Goal: Obtain resource: Download file/media

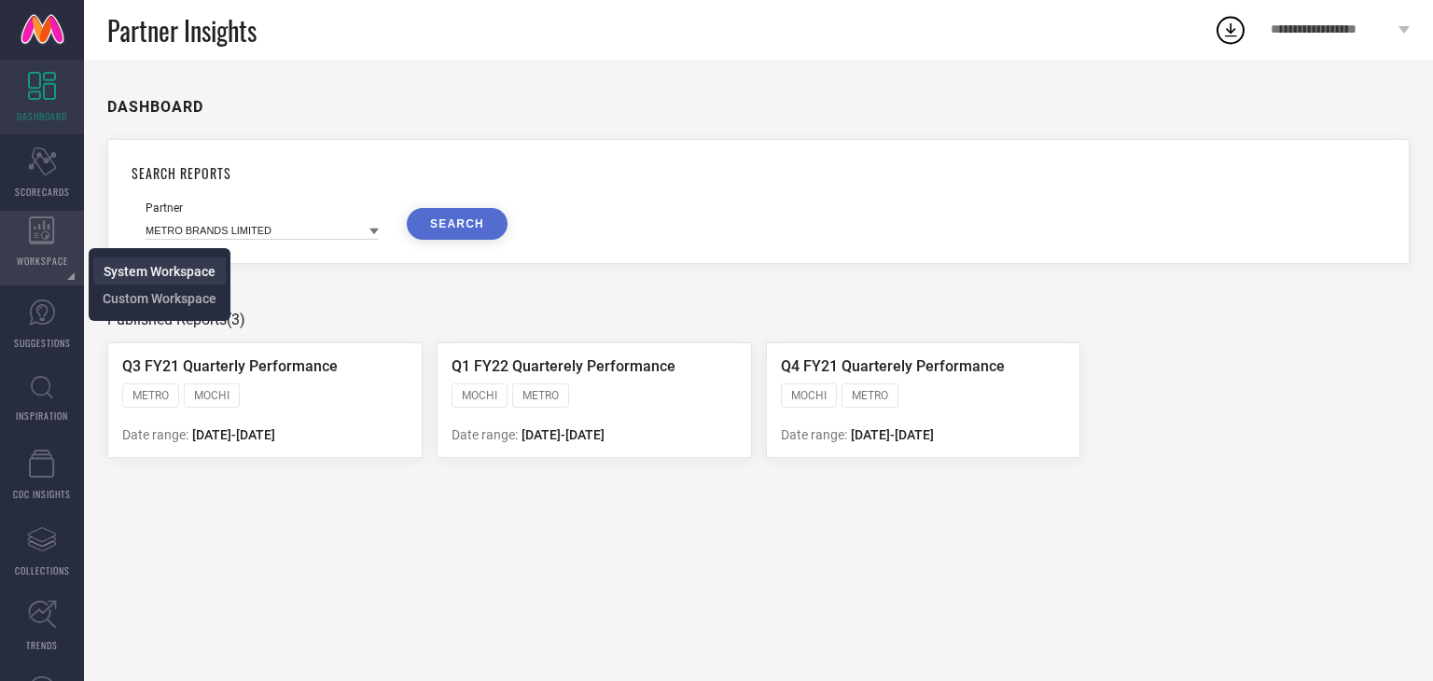
click at [152, 273] on span "System Workspace" at bounding box center [160, 271] width 112 height 15
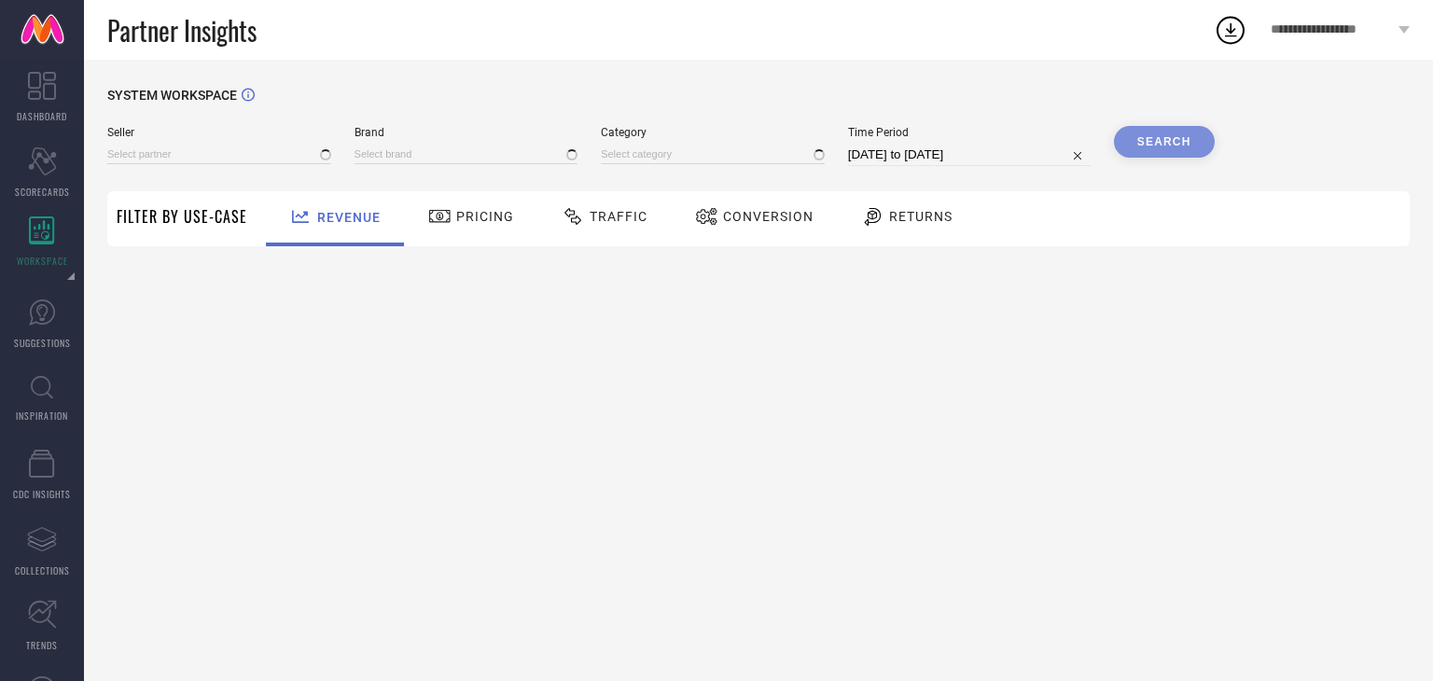
type input "All"
type input "1 STOP FASHION"
type input "All"
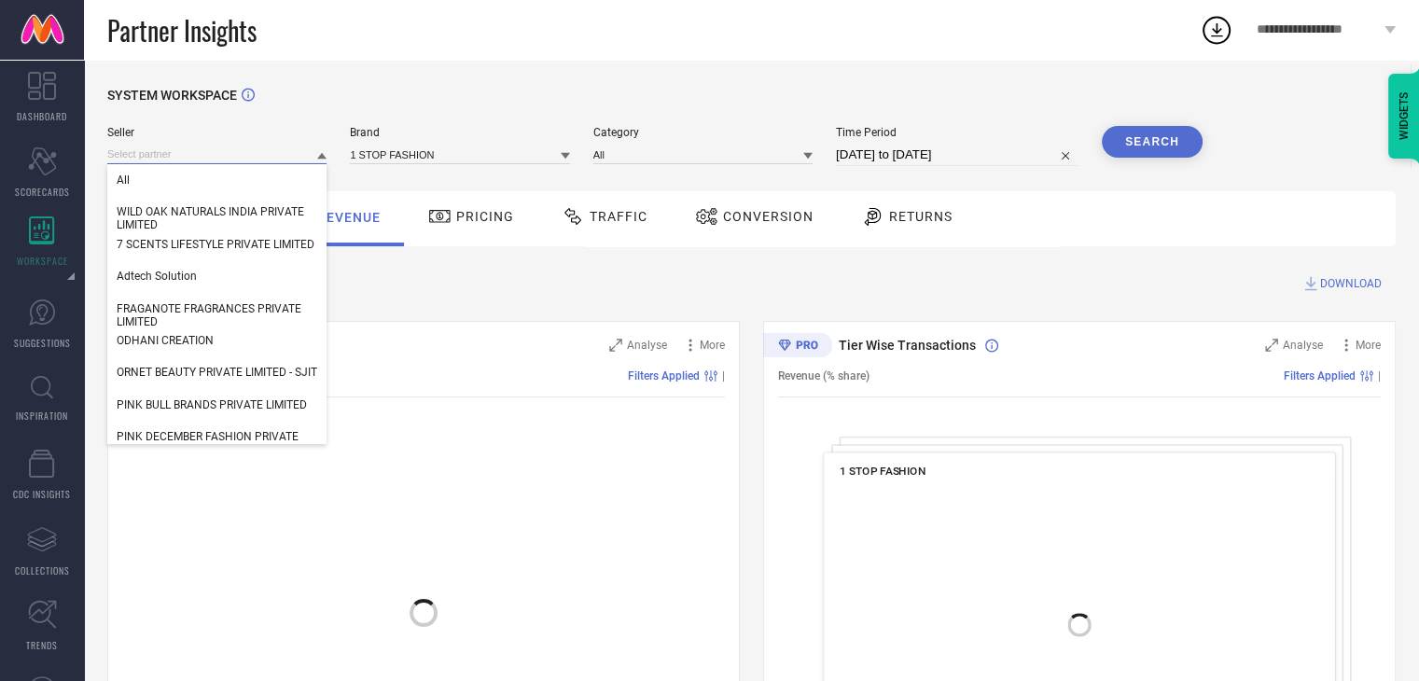
click at [245, 149] on input at bounding box center [216, 155] width 219 height 20
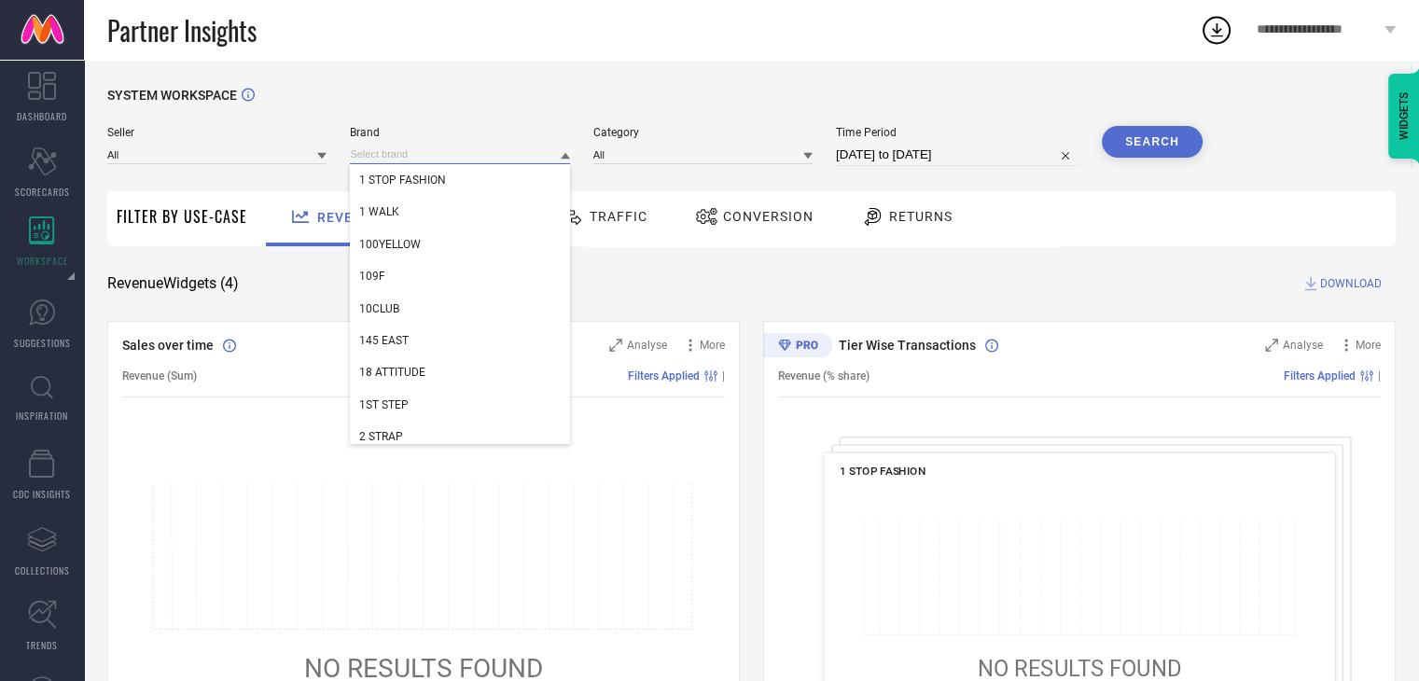
click at [429, 146] on input at bounding box center [459, 155] width 219 height 20
type input "are"
click at [397, 216] on span "ARETTO" at bounding box center [379, 211] width 41 height 13
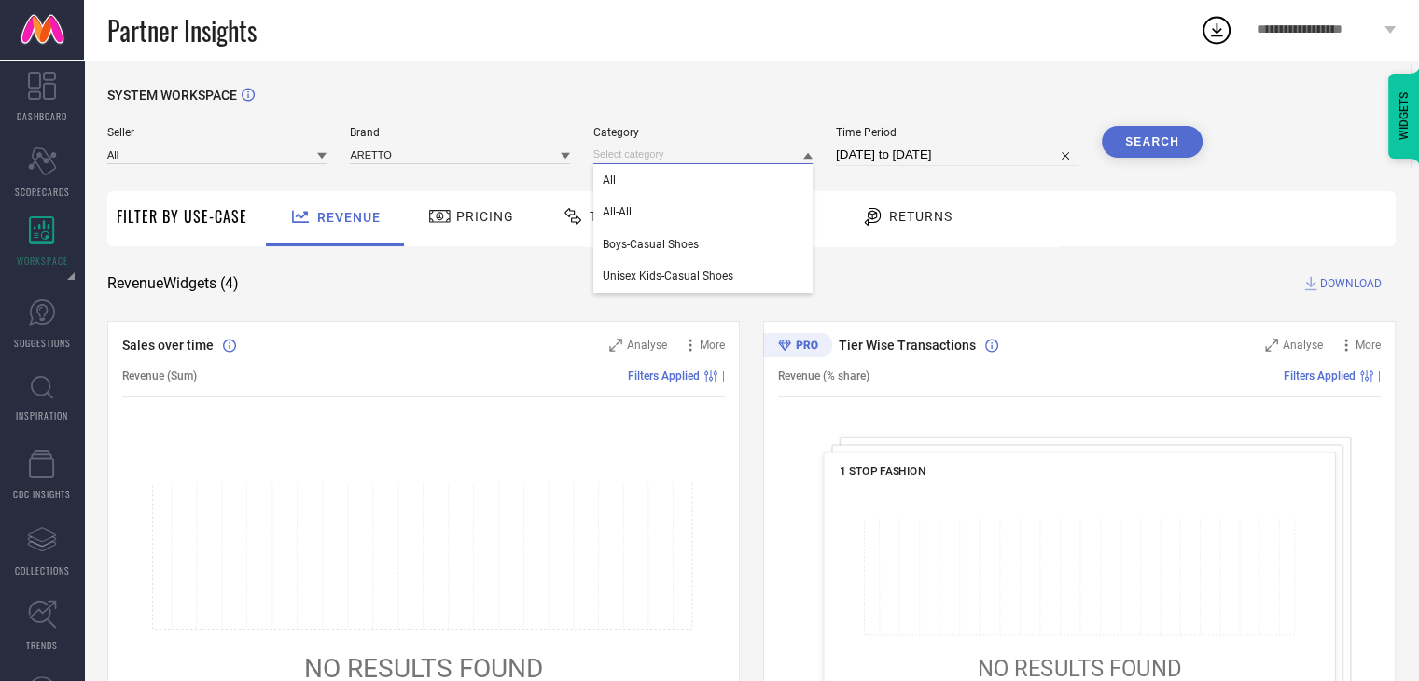
click at [749, 159] on input at bounding box center [702, 155] width 219 height 20
click at [714, 178] on div "All" at bounding box center [702, 180] width 219 height 32
select select "7"
select select "2025"
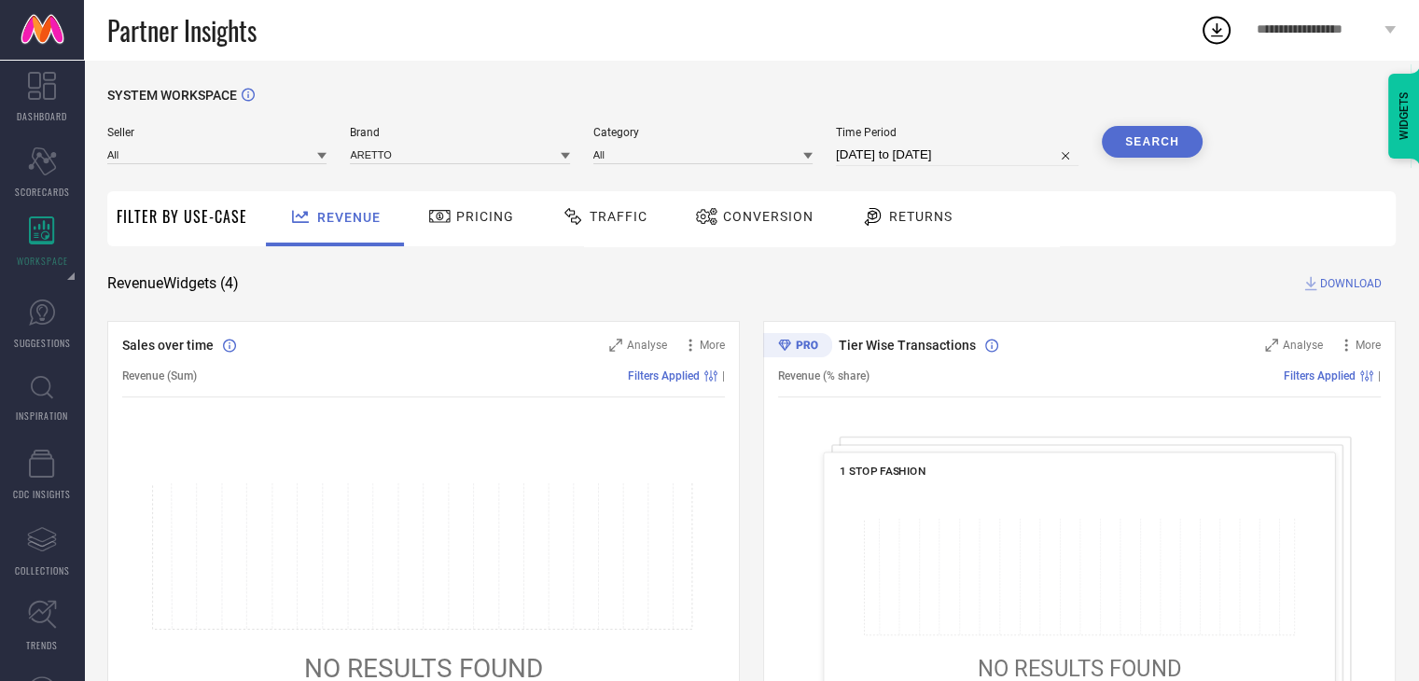
select select "8"
select select "2025"
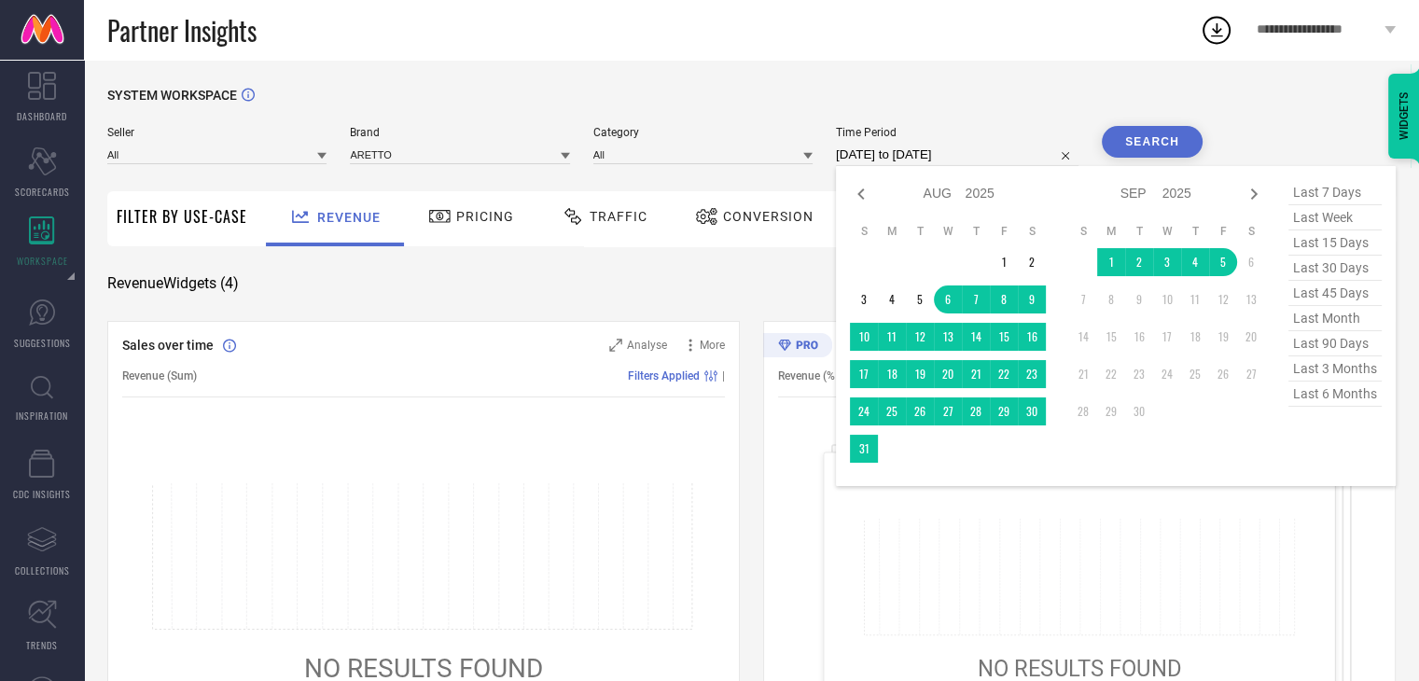
click at [866, 147] on input "[DATE] to [DATE]" at bounding box center [957, 155] width 242 height 22
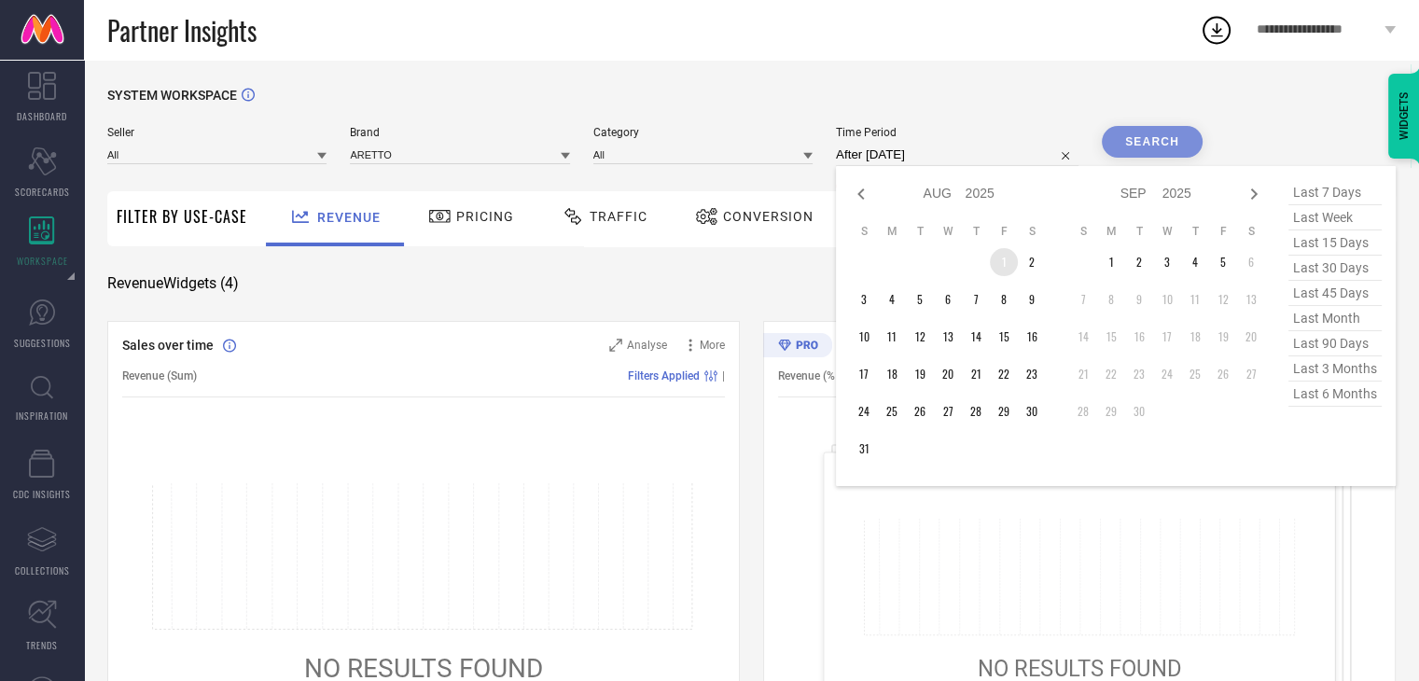
click at [1005, 256] on td "1" at bounding box center [1004, 262] width 28 height 28
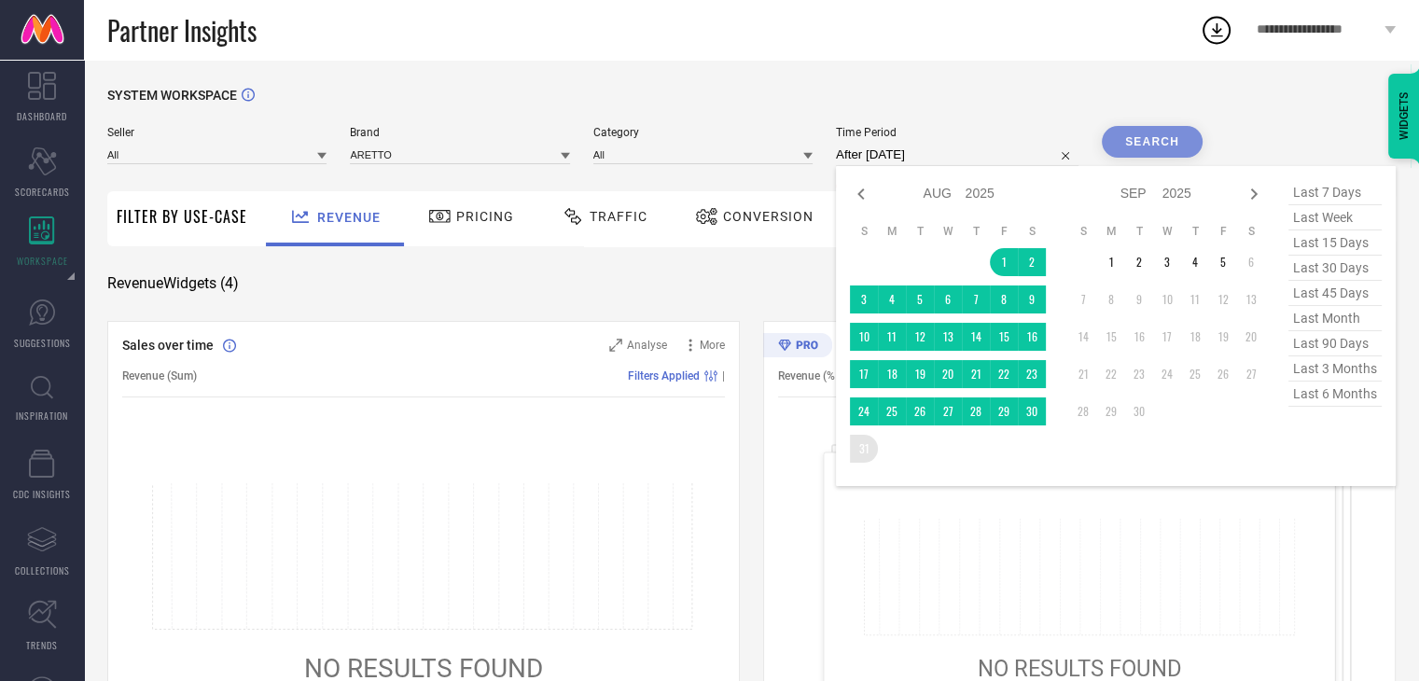
type input "[DATE] to [DATE]"
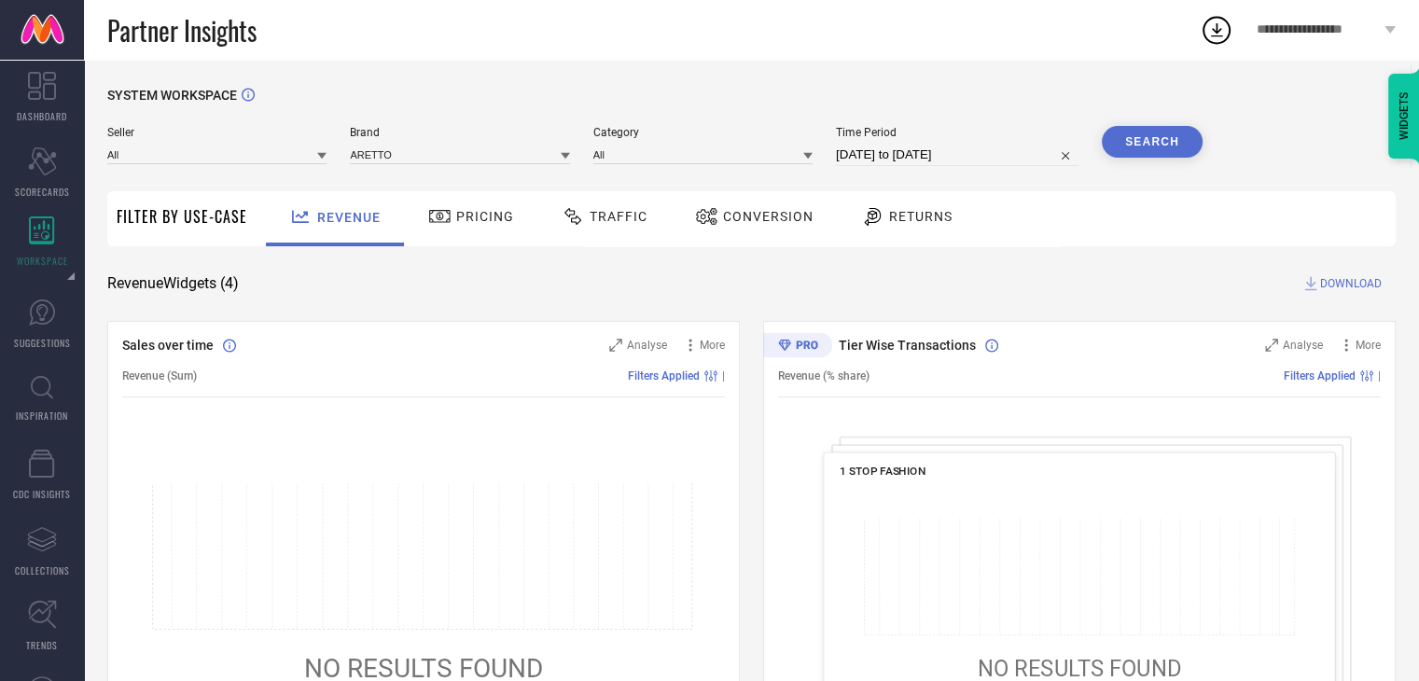
click at [1139, 146] on button "Search" at bounding box center [1151, 142] width 101 height 32
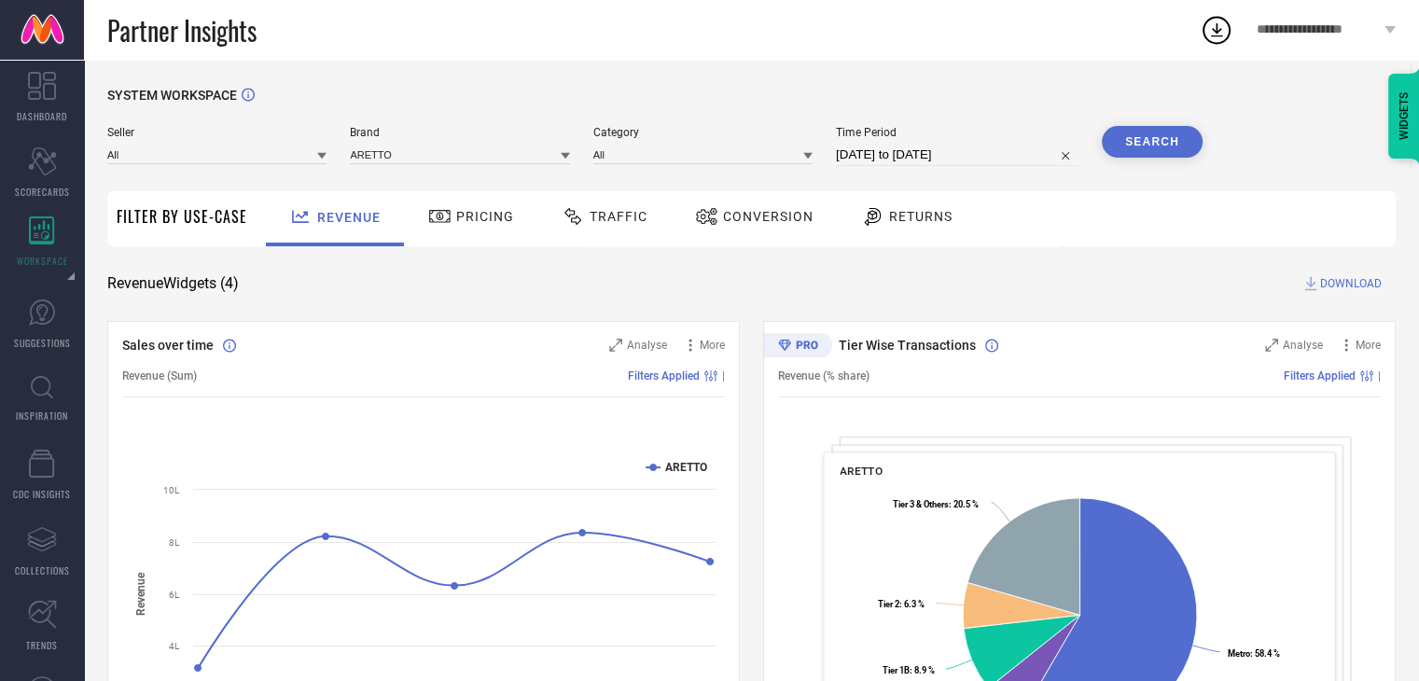
click at [1327, 277] on span "DOWNLOAD" at bounding box center [1351, 283] width 62 height 19
click at [1220, 20] on icon at bounding box center [1216, 30] width 34 height 34
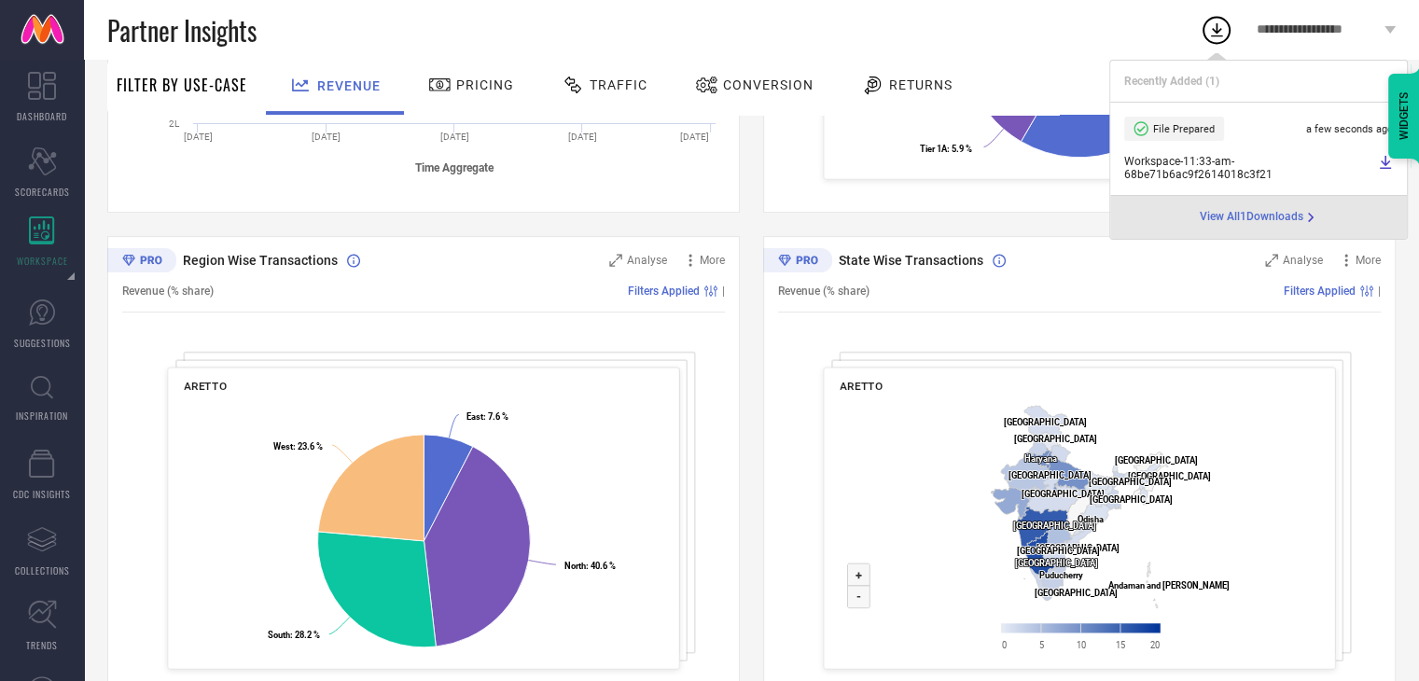
scroll to position [625, 0]
